Goal: Task Accomplishment & Management: Use online tool/utility

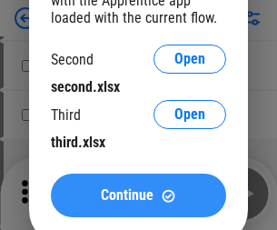
click at [138, 196] on span "Continue" at bounding box center [127, 195] width 53 height 15
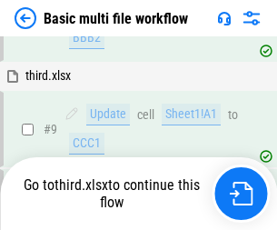
scroll to position [633, 0]
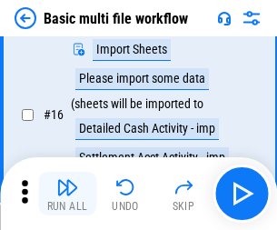
click at [67, 194] on img "button" at bounding box center [67, 187] width 22 height 22
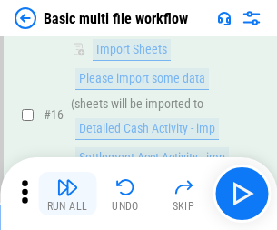
click at [67, 194] on img "button" at bounding box center [67, 187] width 22 height 22
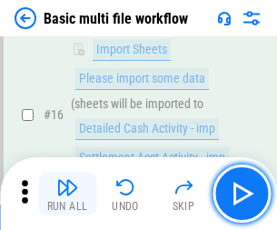
scroll to position [1211, 0]
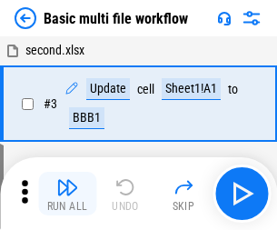
click at [67, 194] on img "button" at bounding box center [67, 187] width 22 height 22
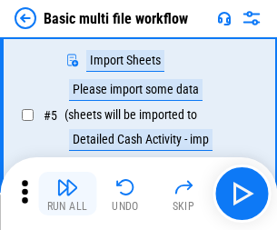
click at [67, 194] on img "button" at bounding box center [67, 187] width 22 height 22
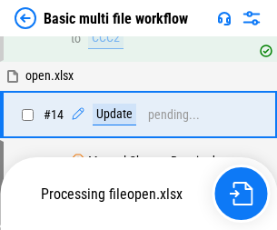
scroll to position [1211, 0]
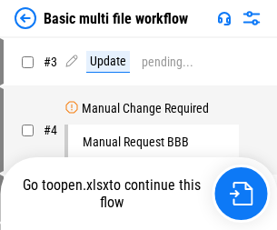
scroll to position [194, 0]
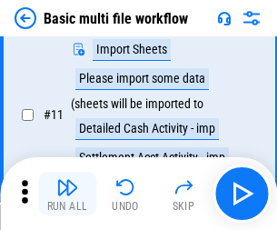
click at [67, 194] on img "button" at bounding box center [67, 187] width 22 height 22
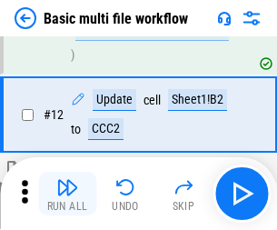
click at [67, 194] on img "button" at bounding box center [67, 187] width 22 height 22
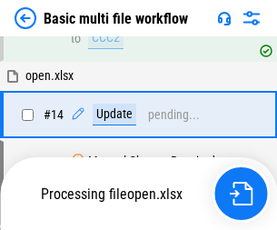
scroll to position [1082, 0]
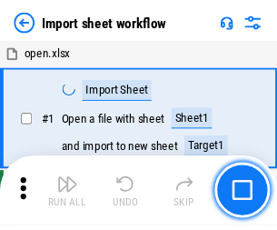
scroll to position [6, 0]
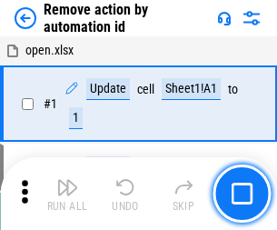
scroll to position [67, 0]
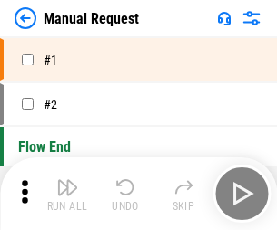
click at [67, 194] on img "button" at bounding box center [67, 187] width 22 height 22
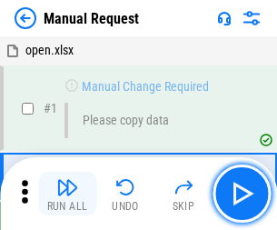
scroll to position [62, 0]
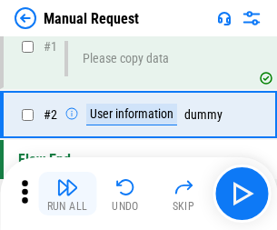
click at [67, 194] on img "button" at bounding box center [67, 187] width 22 height 22
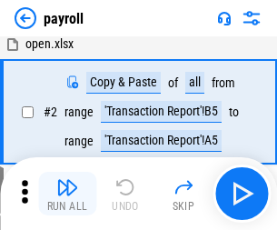
click at [67, 194] on img "button" at bounding box center [67, 187] width 22 height 22
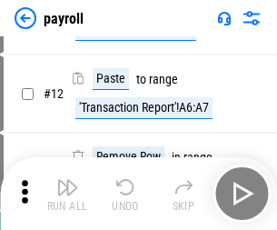
scroll to position [132, 0]
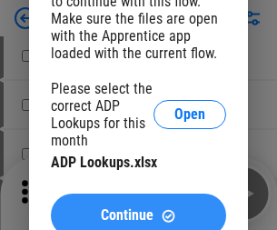
click at [138, 208] on span "Continue" at bounding box center [127, 215] width 53 height 15
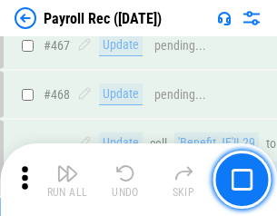
scroll to position [9695, 0]
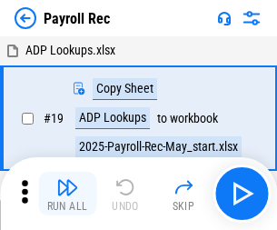
click at [67, 194] on img "button" at bounding box center [67, 187] width 22 height 22
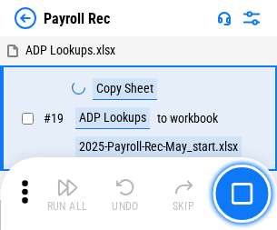
scroll to position [111, 0]
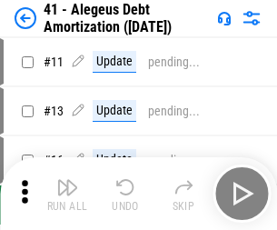
click at [67, 194] on img "button" at bounding box center [67, 187] width 22 height 22
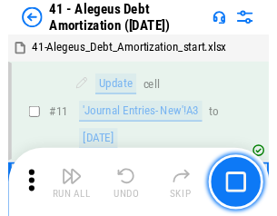
scroll to position [225, 0]
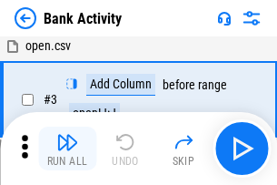
click at [67, 148] on img "button" at bounding box center [67, 142] width 22 height 22
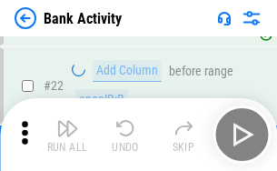
scroll to position [488, 0]
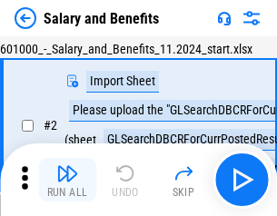
click at [67, 180] on img "button" at bounding box center [67, 174] width 22 height 22
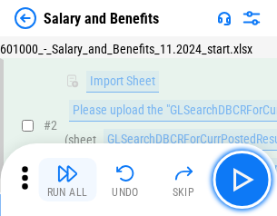
scroll to position [132, 0]
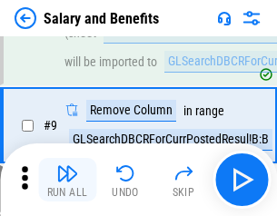
click at [67, 180] on img "button" at bounding box center [67, 174] width 22 height 22
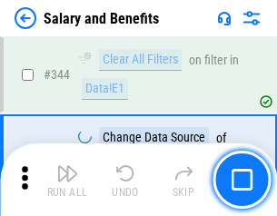
scroll to position [8518, 0]
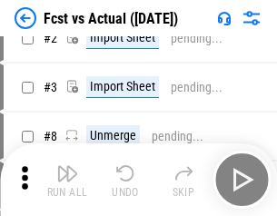
click at [67, 180] on img "button" at bounding box center [67, 174] width 22 height 22
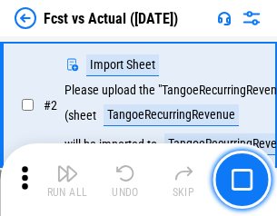
scroll to position [170, 0]
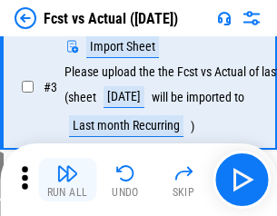
click at [67, 180] on img "button" at bounding box center [67, 174] width 22 height 22
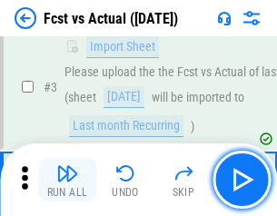
scroll to position [273, 0]
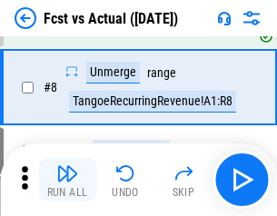
click at [67, 180] on img "button" at bounding box center [67, 174] width 22 height 22
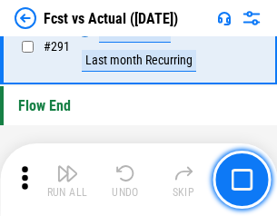
scroll to position [8610, 0]
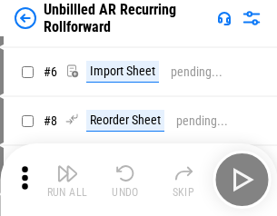
click at [67, 180] on img "button" at bounding box center [67, 174] width 22 height 22
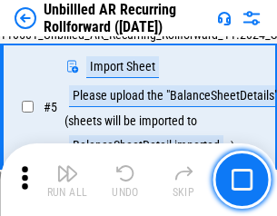
scroll to position [171, 0]
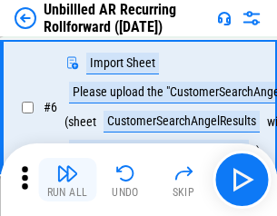
click at [67, 180] on img "button" at bounding box center [67, 174] width 22 height 22
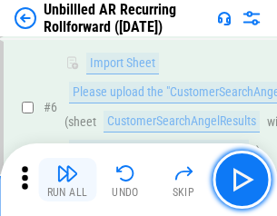
scroll to position [293, 0]
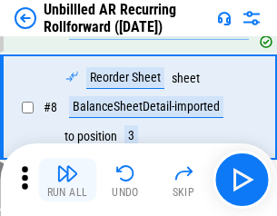
click at [67, 180] on img "button" at bounding box center [67, 174] width 22 height 22
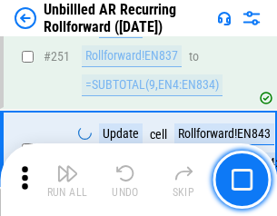
scroll to position [6179, 0]
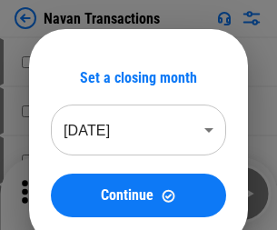
click at [67, 180] on img "button" at bounding box center [67, 187] width 22 height 22
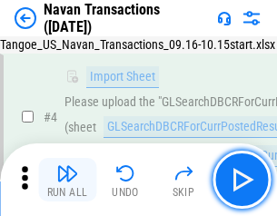
scroll to position [156, 0]
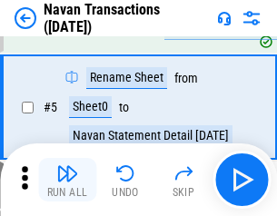
click at [67, 180] on img "button" at bounding box center [67, 174] width 22 height 22
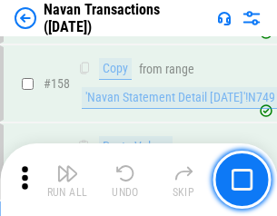
scroll to position [5898, 0]
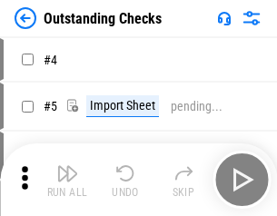
click at [67, 180] on img "button" at bounding box center [67, 174] width 22 height 22
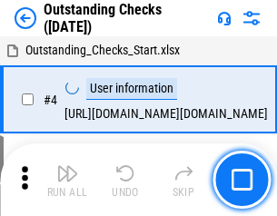
scroll to position [190, 0]
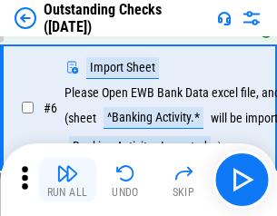
click at [67, 180] on img "button" at bounding box center [67, 174] width 22 height 22
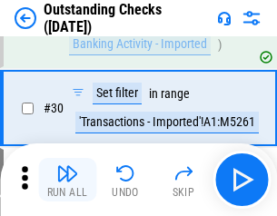
click at [67, 180] on img "button" at bounding box center [67, 174] width 22 height 22
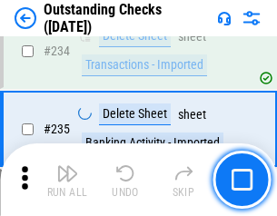
scroll to position [5524, 0]
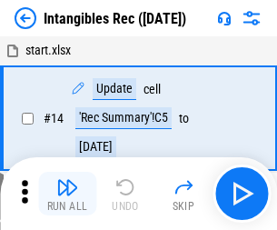
click at [67, 194] on img "button" at bounding box center [67, 187] width 22 height 22
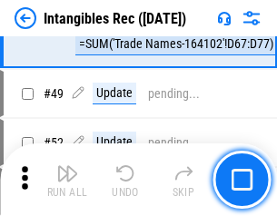
scroll to position [709, 0]
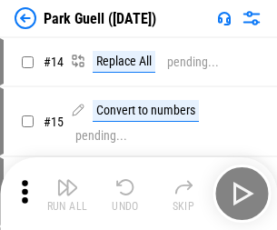
click at [67, 180] on img "button" at bounding box center [67, 187] width 22 height 22
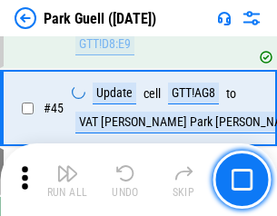
scroll to position [2275, 0]
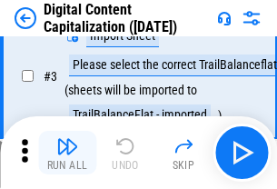
click at [67, 153] on img "button" at bounding box center [67, 147] width 22 height 22
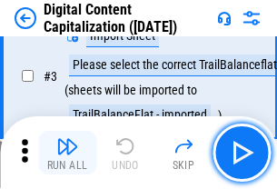
scroll to position [170, 0]
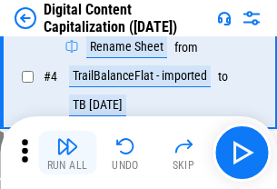
click at [67, 153] on img "button" at bounding box center [67, 147] width 22 height 22
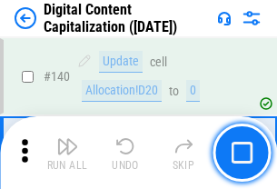
scroll to position [1929, 0]
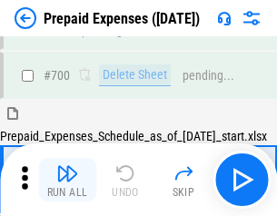
click at [67, 180] on img "button" at bounding box center [67, 174] width 22 height 22
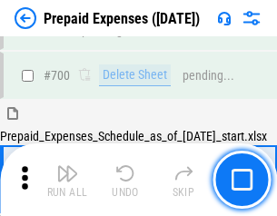
scroll to position [5002, 0]
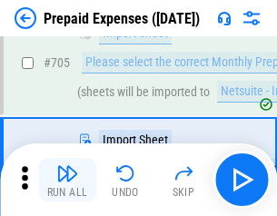
click at [67, 180] on img "button" at bounding box center [67, 174] width 22 height 22
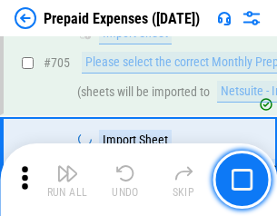
scroll to position [5095, 0]
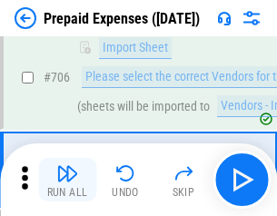
click at [67, 180] on img "button" at bounding box center [67, 174] width 22 height 22
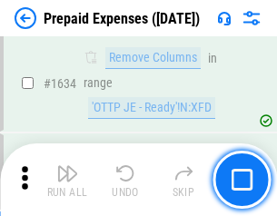
scroll to position [17713, 0]
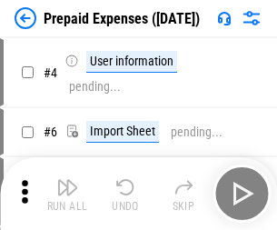
click at [67, 194] on img "button" at bounding box center [67, 187] width 22 height 22
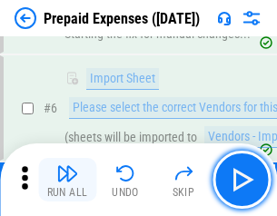
scroll to position [173, 0]
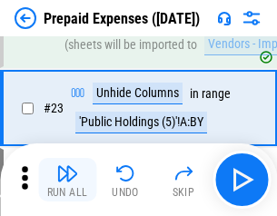
click at [67, 180] on img "button" at bounding box center [67, 174] width 22 height 22
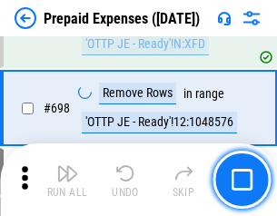
scroll to position [6335, 0]
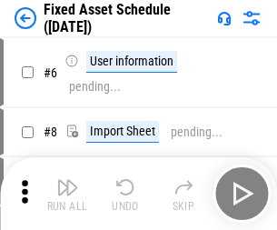
click at [67, 194] on img "button" at bounding box center [67, 187] width 22 height 22
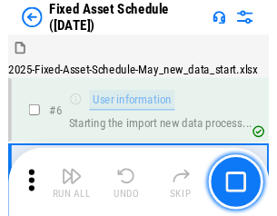
scroll to position [191, 0]
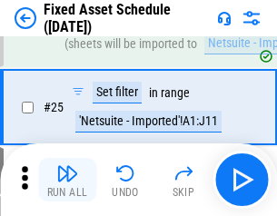
click at [67, 180] on img "button" at bounding box center [67, 174] width 22 height 22
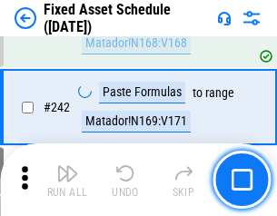
scroll to position [5635, 0]
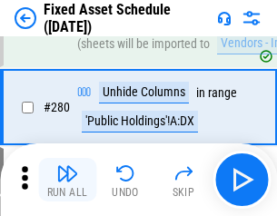
click at [67, 180] on img "button" at bounding box center [67, 174] width 22 height 22
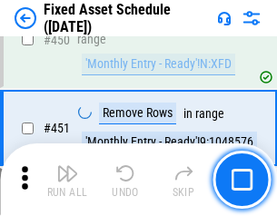
scroll to position [8132, 0]
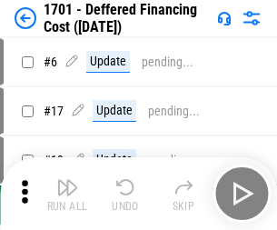
click at [67, 194] on img "button" at bounding box center [67, 187] width 22 height 22
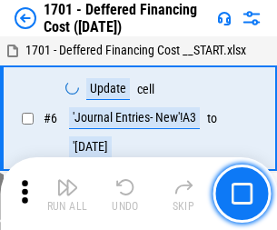
scroll to position [218, 0]
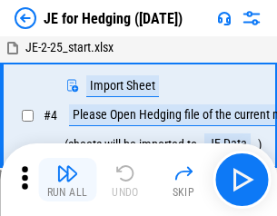
click at [67, 180] on img "button" at bounding box center [67, 174] width 22 height 22
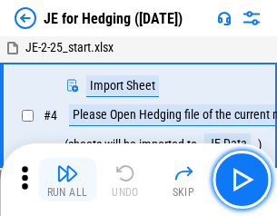
scroll to position [103, 0]
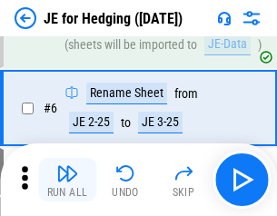
click at [67, 180] on img "button" at bounding box center [67, 174] width 22 height 22
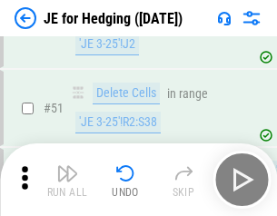
scroll to position [1178, 0]
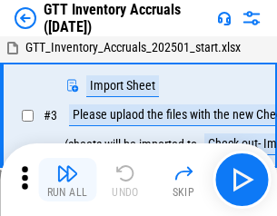
click at [67, 180] on img "button" at bounding box center [67, 174] width 22 height 22
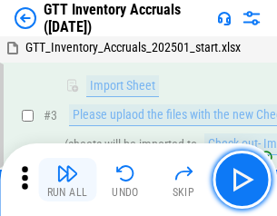
scroll to position [117, 0]
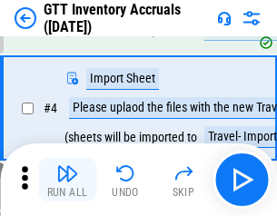
click at [67, 180] on img "button" at bounding box center [67, 174] width 22 height 22
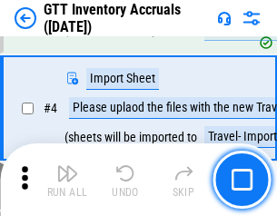
scroll to position [210, 0]
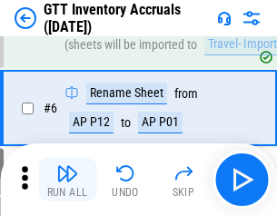
click at [67, 180] on img "button" at bounding box center [67, 174] width 22 height 22
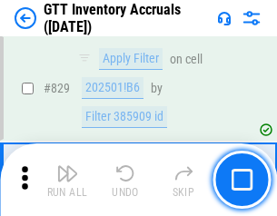
scroll to position [13808, 0]
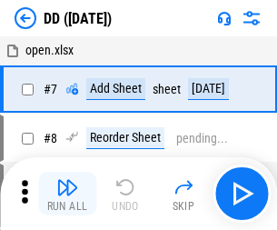
click at [67, 194] on img "button" at bounding box center [67, 187] width 22 height 22
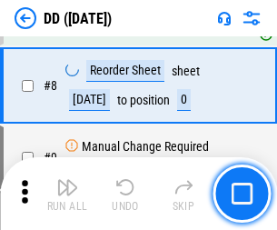
scroll to position [176, 0]
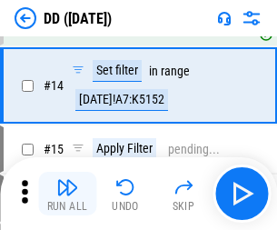
click at [67, 194] on img "button" at bounding box center [67, 187] width 22 height 22
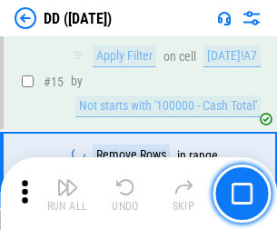
scroll to position [468, 0]
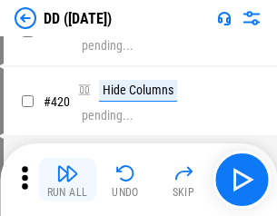
click at [67, 180] on img "button" at bounding box center [67, 174] width 22 height 22
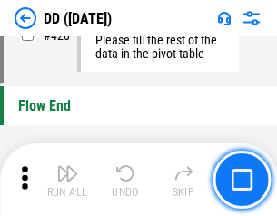
scroll to position [8707, 0]
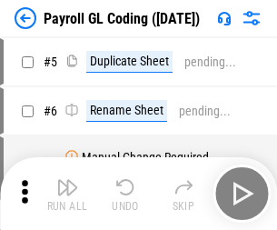
click at [67, 194] on img "button" at bounding box center [67, 187] width 22 height 22
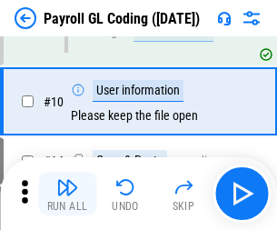
click at [67, 194] on img "button" at bounding box center [67, 187] width 22 height 22
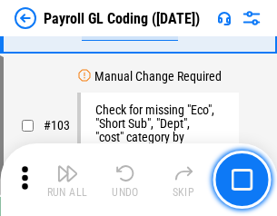
scroll to position [4268, 0]
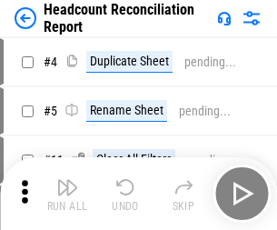
click at [67, 194] on img "button" at bounding box center [67, 187] width 22 height 22
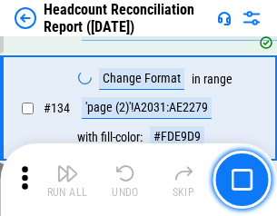
scroll to position [2187, 0]
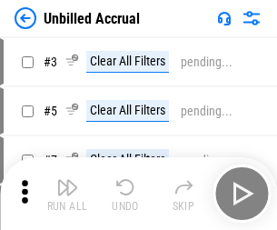
click at [67, 194] on img "button" at bounding box center [67, 187] width 22 height 22
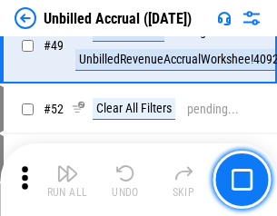
scroll to position [1650, 0]
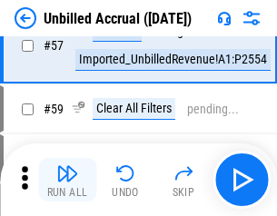
click at [67, 180] on img "button" at bounding box center [67, 174] width 22 height 22
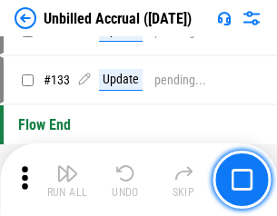
scroll to position [5419, 0]
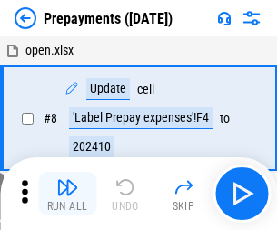
click at [67, 194] on img "button" at bounding box center [67, 187] width 22 height 22
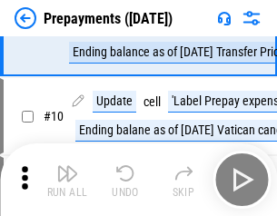
scroll to position [114, 0]
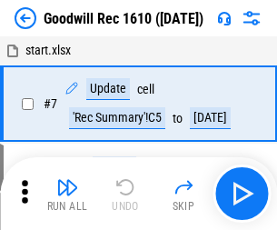
scroll to position [311, 0]
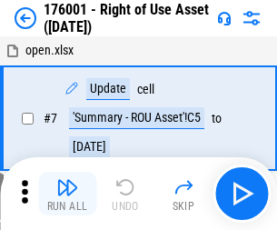
click at [67, 194] on img "button" at bounding box center [67, 187] width 22 height 22
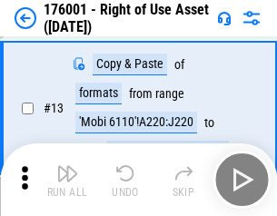
scroll to position [117, 0]
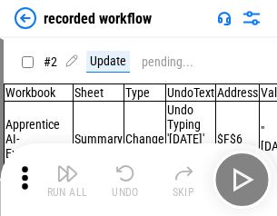
click at [67, 180] on img "button" at bounding box center [67, 174] width 22 height 22
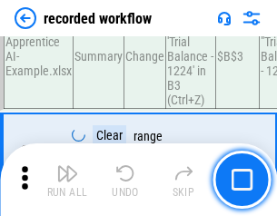
scroll to position [5686, 0]
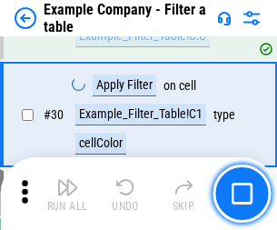
scroll to position [1665, 0]
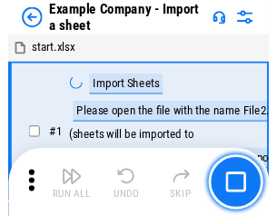
scroll to position [153, 0]
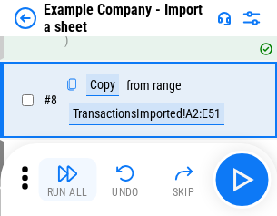
click at [67, 180] on img "button" at bounding box center [67, 174] width 22 height 22
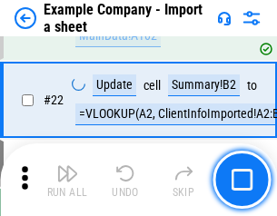
scroll to position [402, 0]
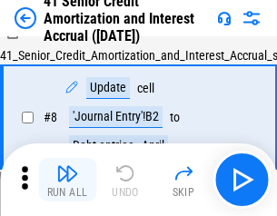
click at [67, 180] on img "button" at bounding box center [67, 174] width 22 height 22
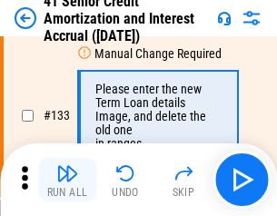
click at [67, 180] on img "button" at bounding box center [67, 174] width 22 height 22
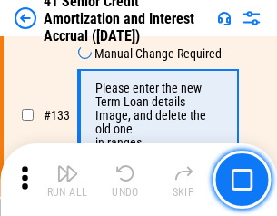
scroll to position [1901, 0]
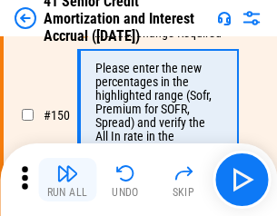
click at [67, 180] on img "button" at bounding box center [67, 174] width 22 height 22
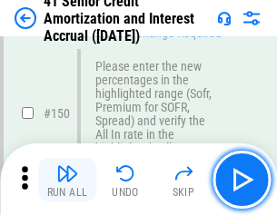
scroll to position [2092, 0]
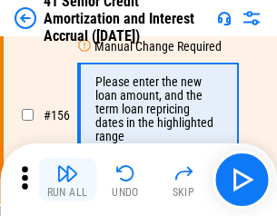
click at [67, 180] on img "button" at bounding box center [67, 174] width 22 height 22
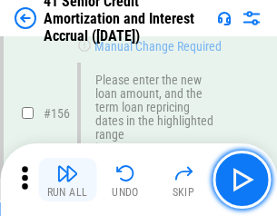
scroll to position [2218, 0]
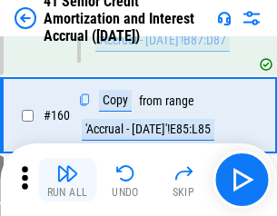
click at [67, 180] on img "button" at bounding box center [67, 174] width 22 height 22
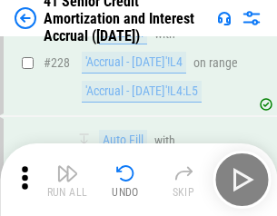
scroll to position [4074, 0]
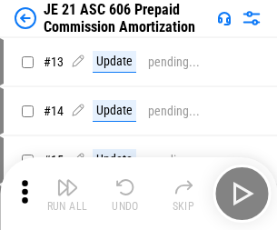
click at [67, 180] on img "button" at bounding box center [67, 187] width 22 height 22
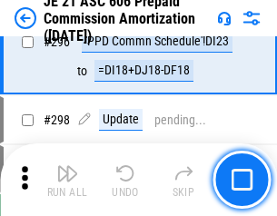
scroll to position [3347, 0]
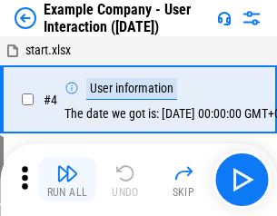
click at [67, 180] on img "button" at bounding box center [67, 174] width 22 height 22
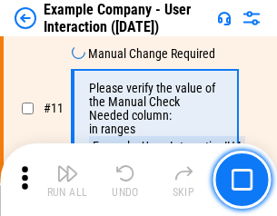
scroll to position [394, 0]
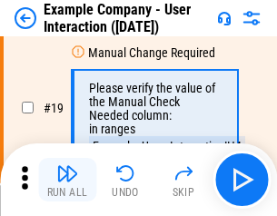
click at [67, 180] on img "button" at bounding box center [67, 174] width 22 height 22
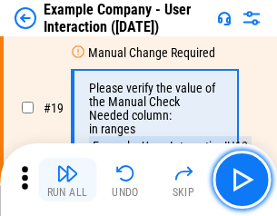
click at [67, 180] on img "button" at bounding box center [67, 174] width 22 height 22
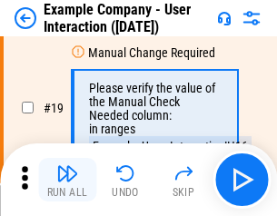
click at [67, 180] on img "button" at bounding box center [67, 174] width 22 height 22
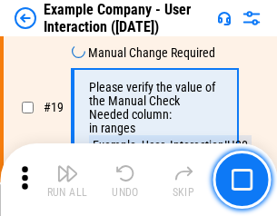
scroll to position [502, 0]
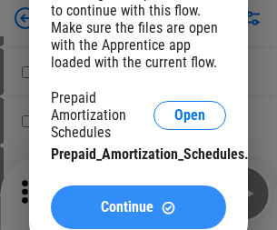
click at [138, 207] on span "Continue" at bounding box center [127, 207] width 53 height 15
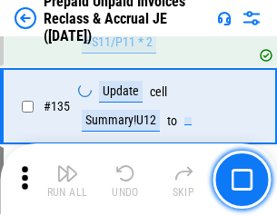
scroll to position [2358, 0]
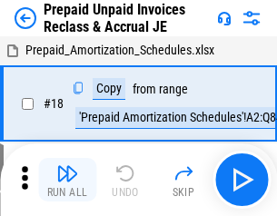
click at [67, 180] on img "button" at bounding box center [67, 174] width 22 height 22
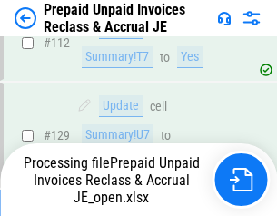
scroll to position [1485, 0]
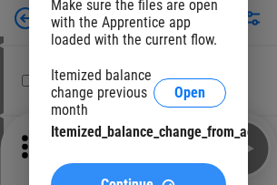
click at [138, 177] on span "Continue" at bounding box center [127, 184] width 53 height 15
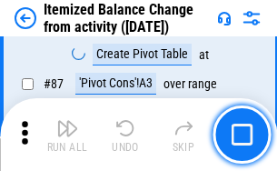
scroll to position [1778, 0]
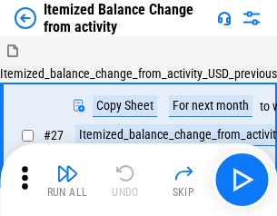
scroll to position [28, 0]
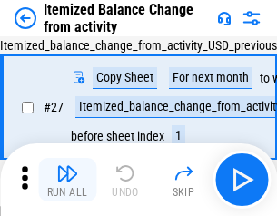
click at [67, 180] on img "button" at bounding box center [67, 174] width 22 height 22
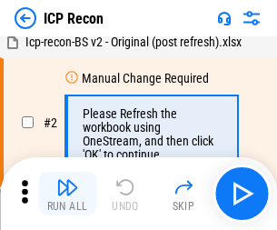
click at [67, 194] on img "button" at bounding box center [67, 187] width 22 height 22
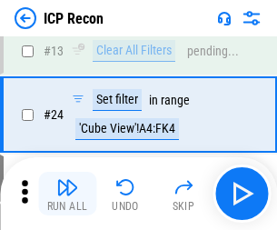
click at [67, 194] on img "button" at bounding box center [67, 187] width 22 height 22
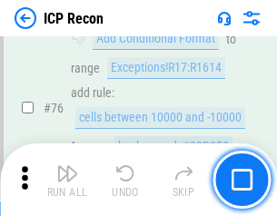
scroll to position [1635, 0]
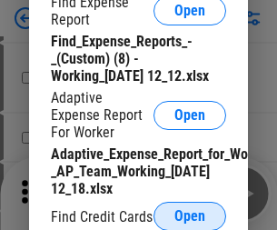
click at [190, 216] on span "Open" at bounding box center [190, 216] width 31 height 15
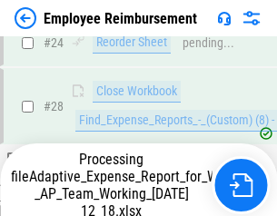
scroll to position [851, 0]
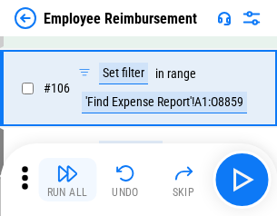
click at [67, 180] on img "button" at bounding box center [67, 174] width 22 height 22
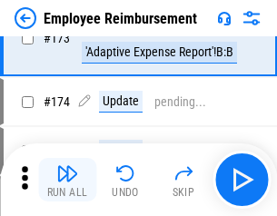
click at [67, 180] on img "button" at bounding box center [67, 174] width 22 height 22
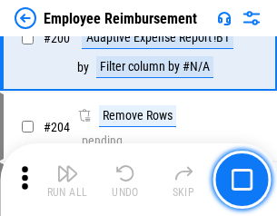
scroll to position [4603, 0]
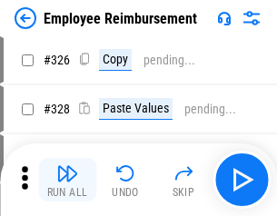
click at [67, 180] on img "button" at bounding box center [67, 174] width 22 height 22
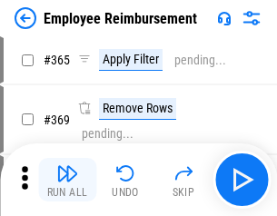
click at [67, 180] on img "button" at bounding box center [67, 174] width 22 height 22
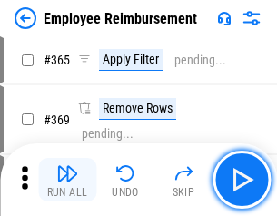
scroll to position [9378, 0]
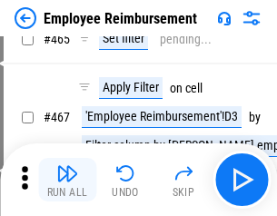
click at [67, 180] on img "button" at bounding box center [67, 174] width 22 height 22
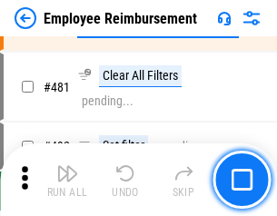
scroll to position [11235, 0]
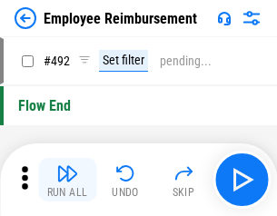
click at [67, 180] on img "button" at bounding box center [67, 174] width 22 height 22
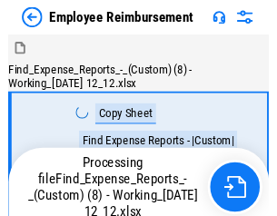
scroll to position [62, 0]
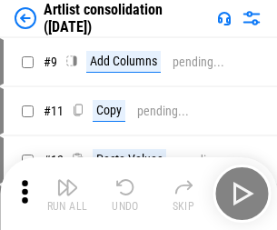
click at [67, 194] on img "button" at bounding box center [67, 187] width 22 height 22
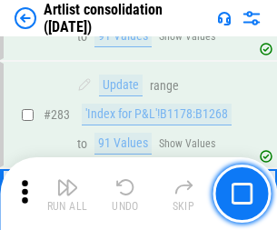
scroll to position [7524, 0]
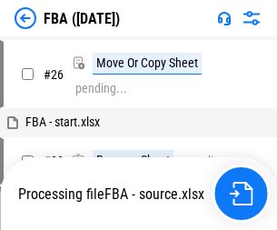
scroll to position [289, 0]
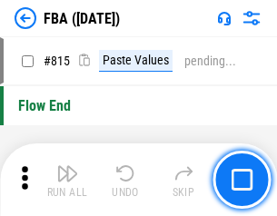
scroll to position [16285, 0]
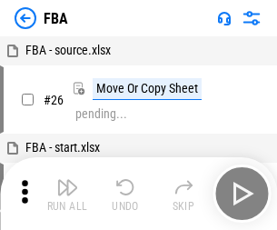
scroll to position [18, 0]
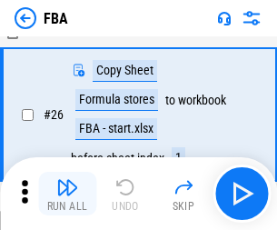
click at [67, 194] on img "button" at bounding box center [67, 187] width 22 height 22
